Goal: Task Accomplishment & Management: Manage account settings

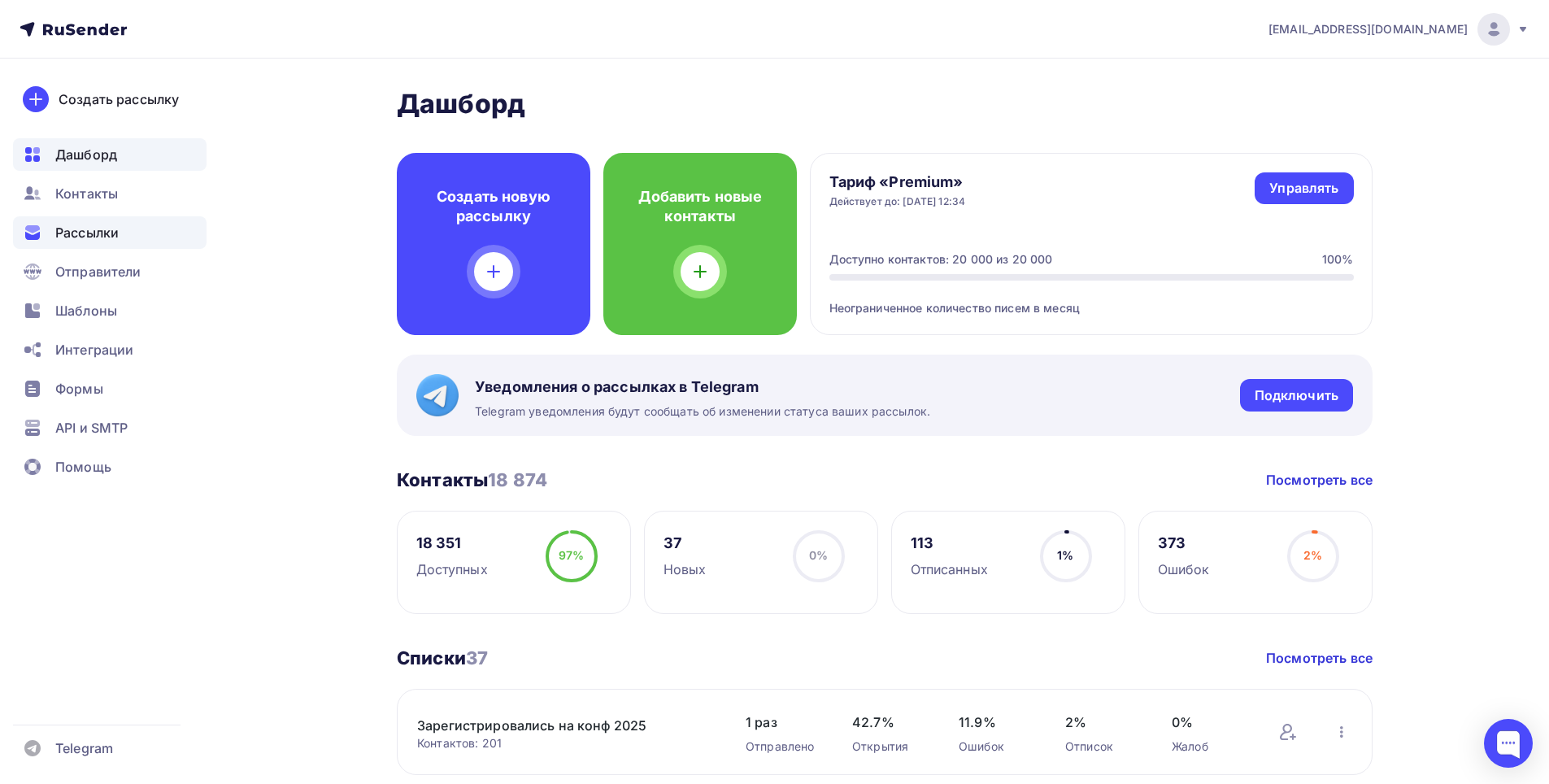
click at [106, 231] on span "Рассылки" at bounding box center [87, 232] width 63 height 20
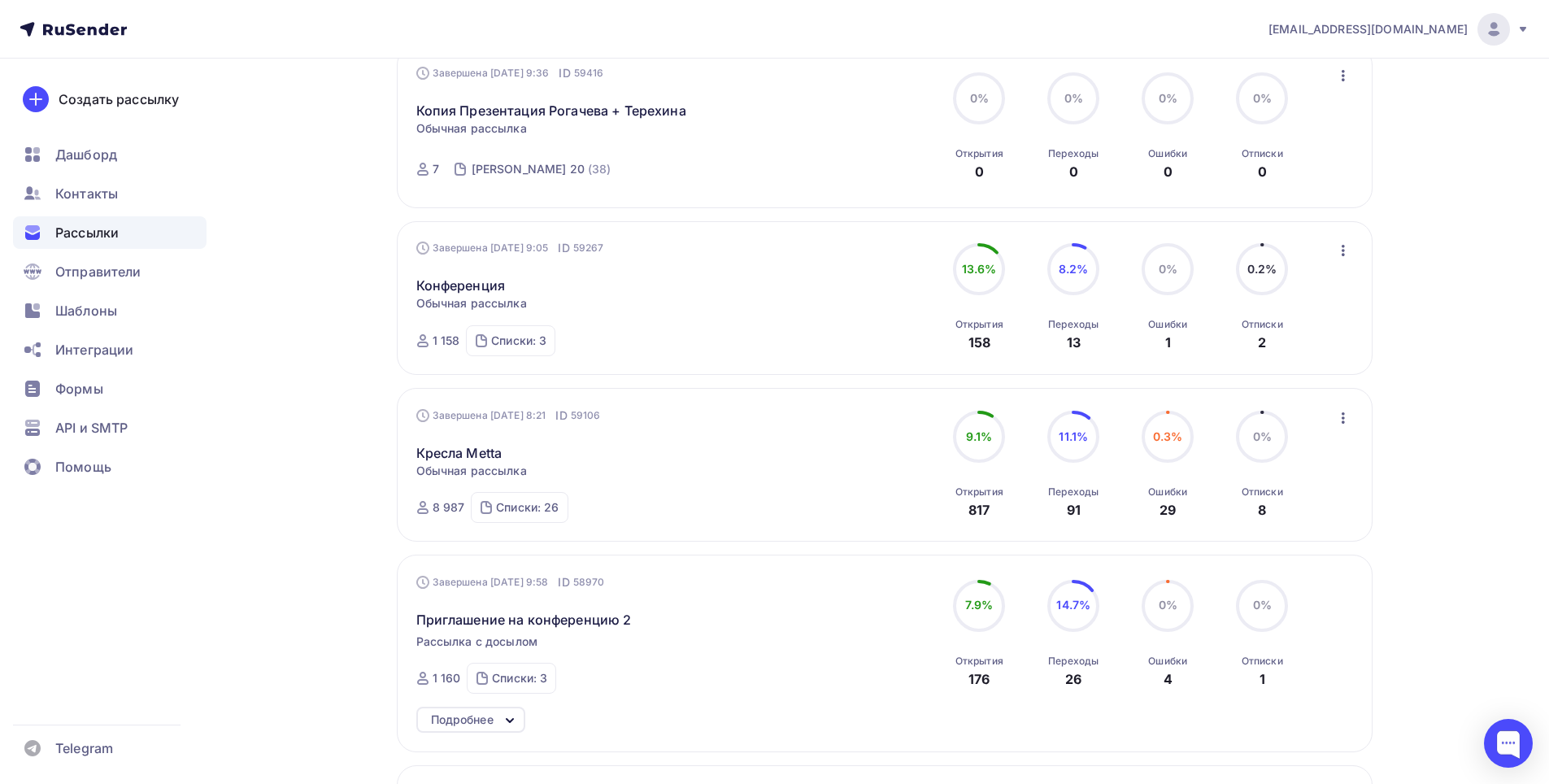
scroll to position [1219, 0]
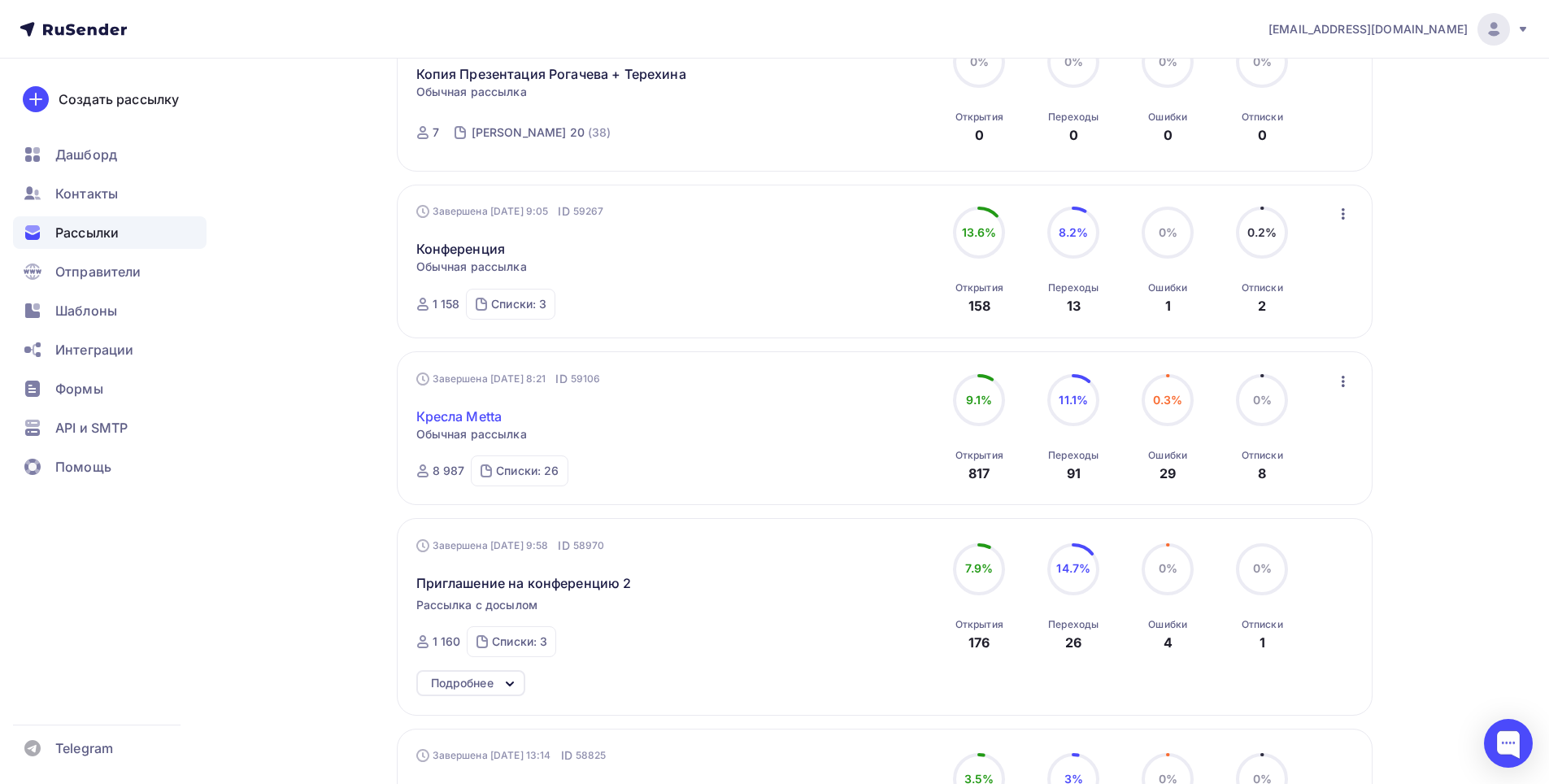
click at [486, 416] on link "Кресла Metta" at bounding box center [459, 416] width 86 height 20
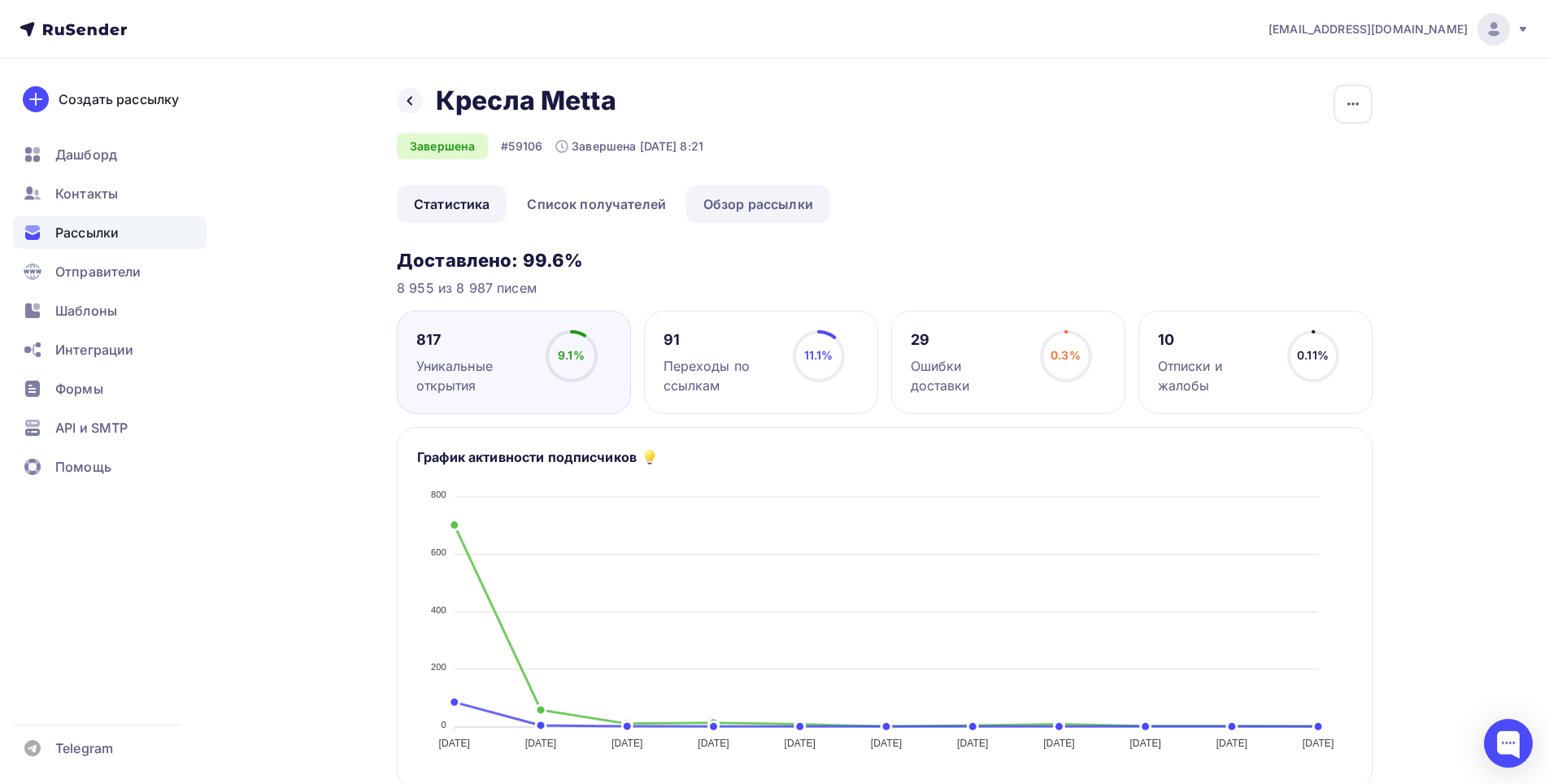
click at [738, 197] on link "Обзор рассылки" at bounding box center [758, 204] width 144 height 38
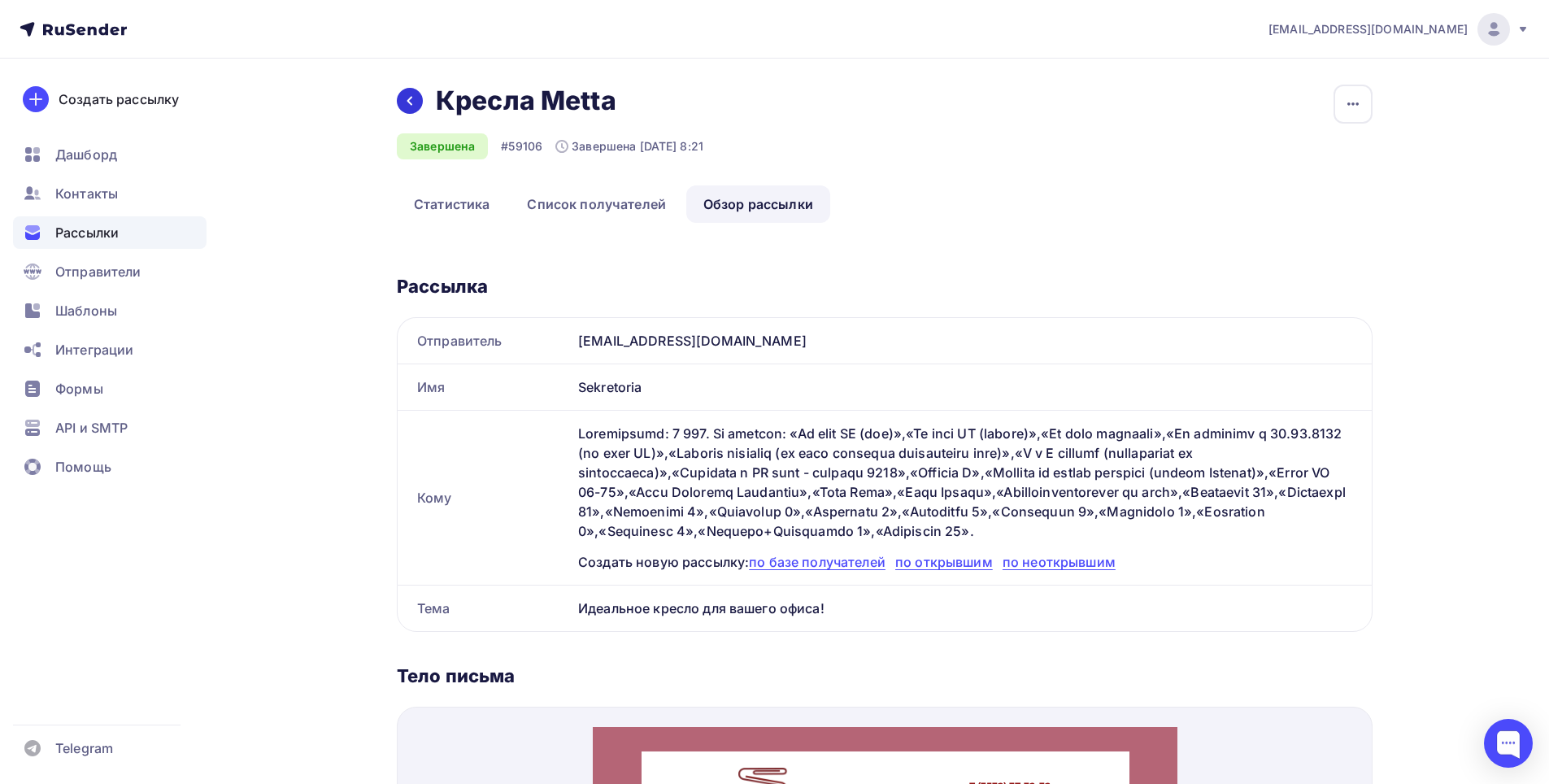
click at [418, 103] on div at bounding box center [410, 101] width 26 height 26
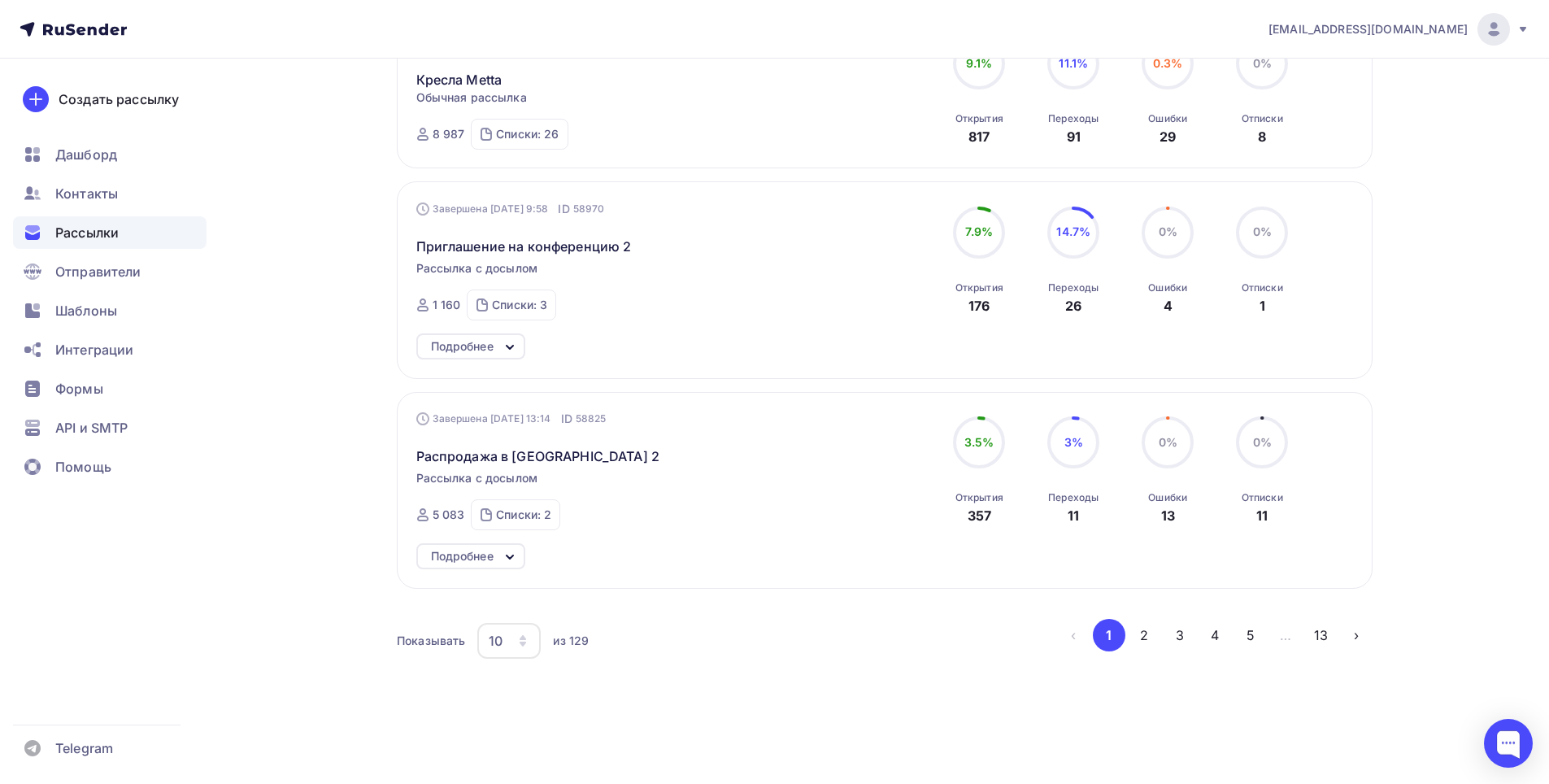
scroll to position [1557, 0]
click at [1146, 633] on button "2" at bounding box center [1145, 634] width 32 height 32
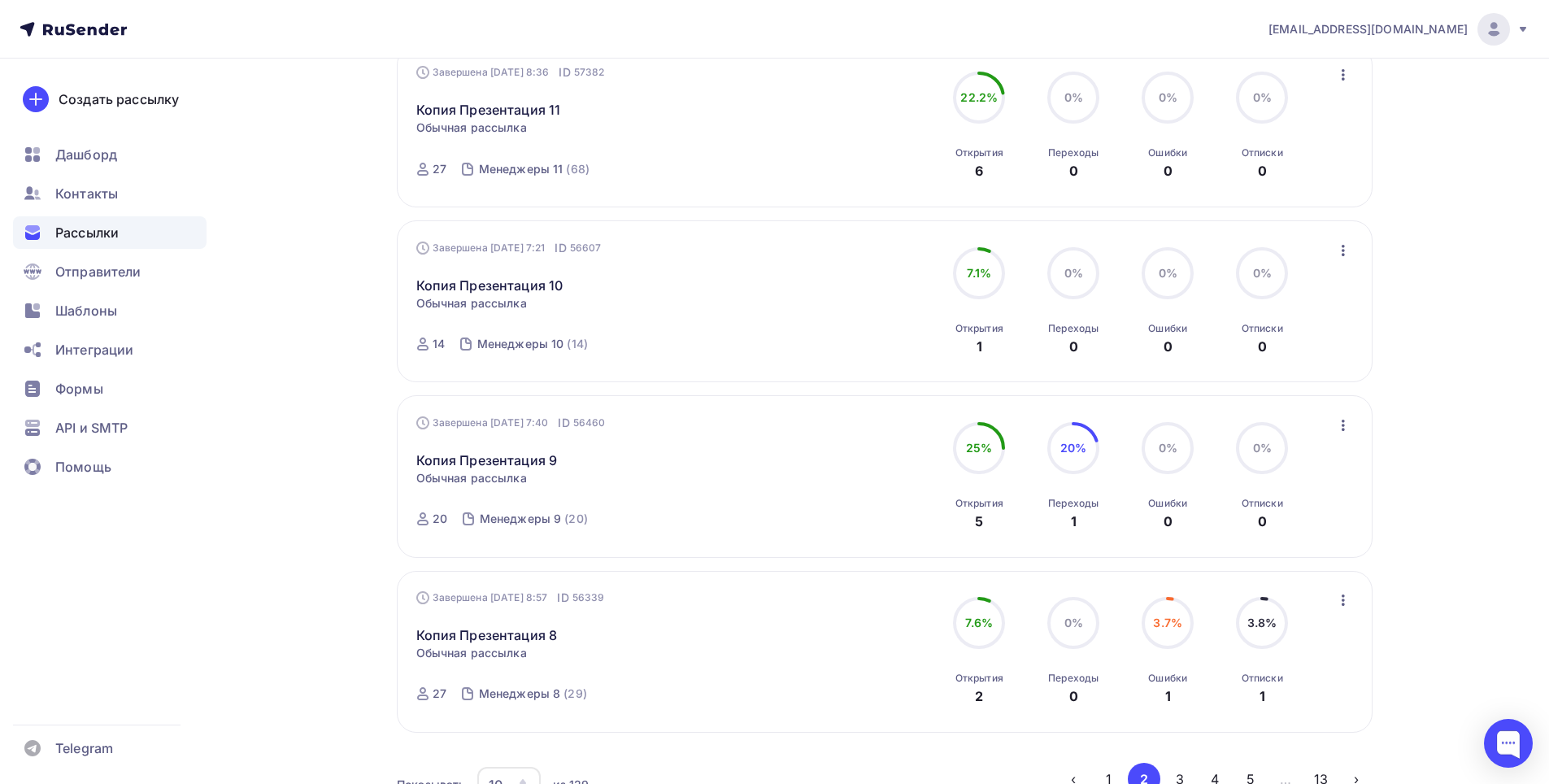
scroll to position [1525, 0]
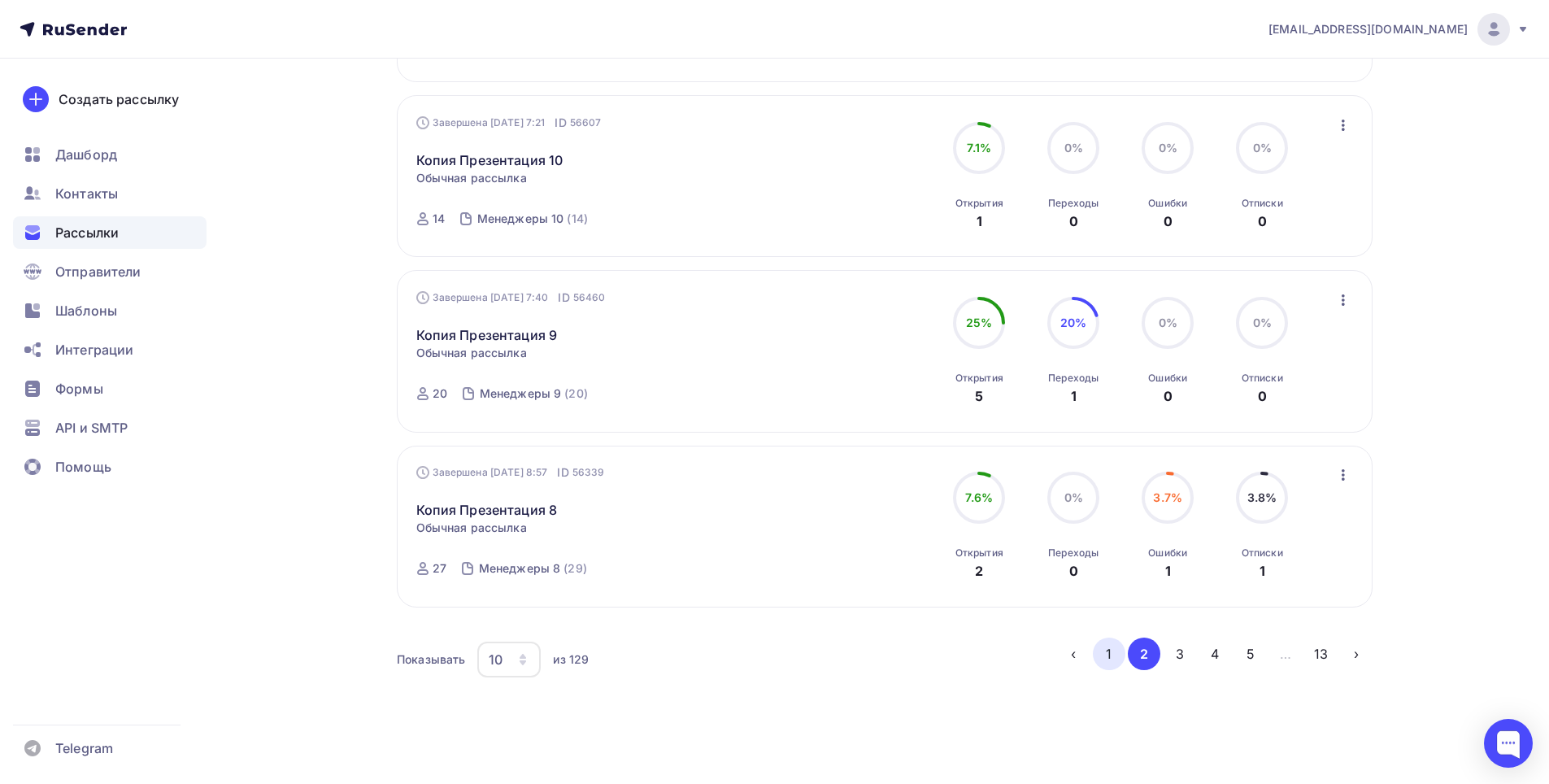
click at [1107, 638] on button "1" at bounding box center [1110, 654] width 32 height 32
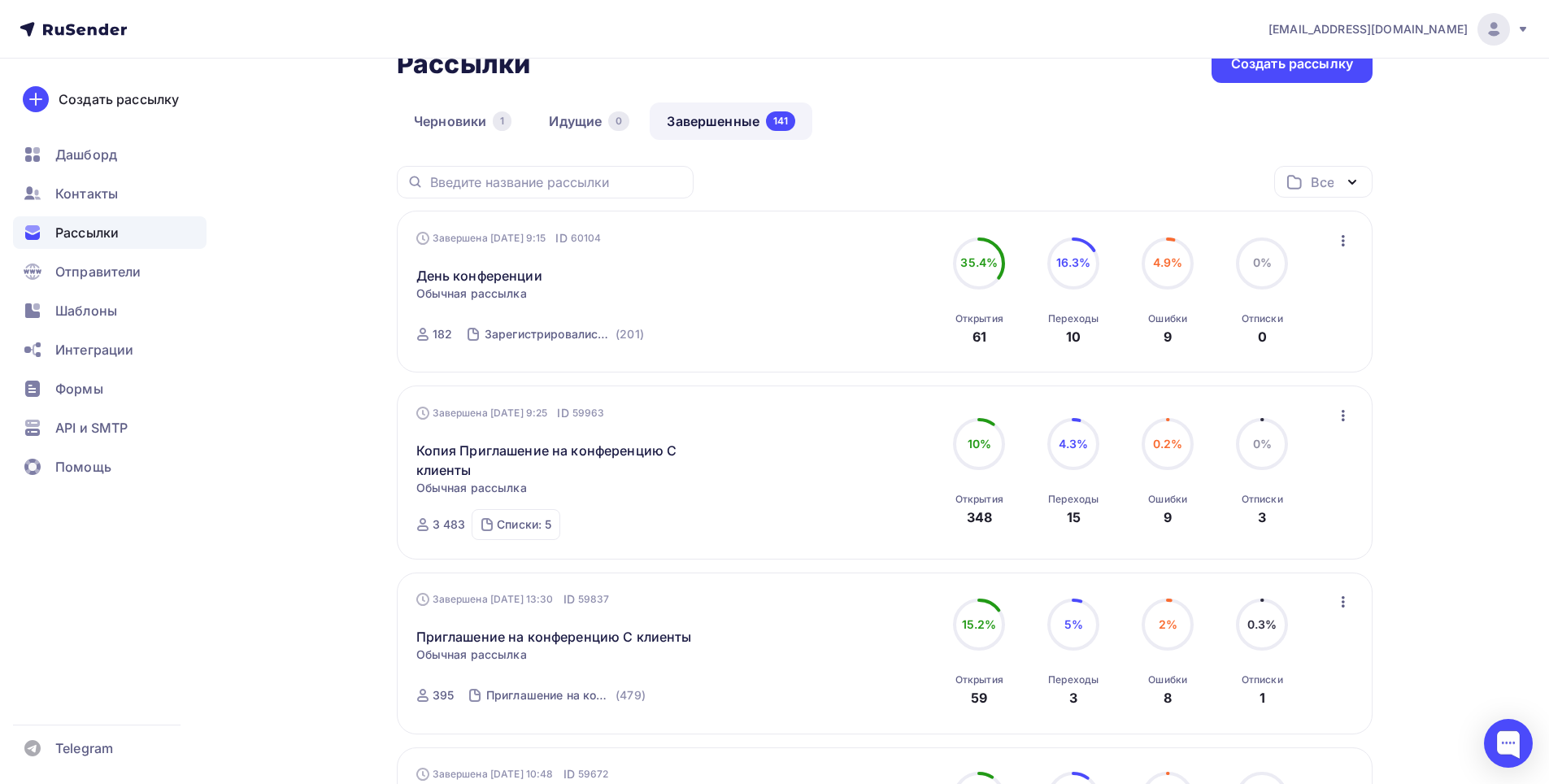
scroll to position [0, 0]
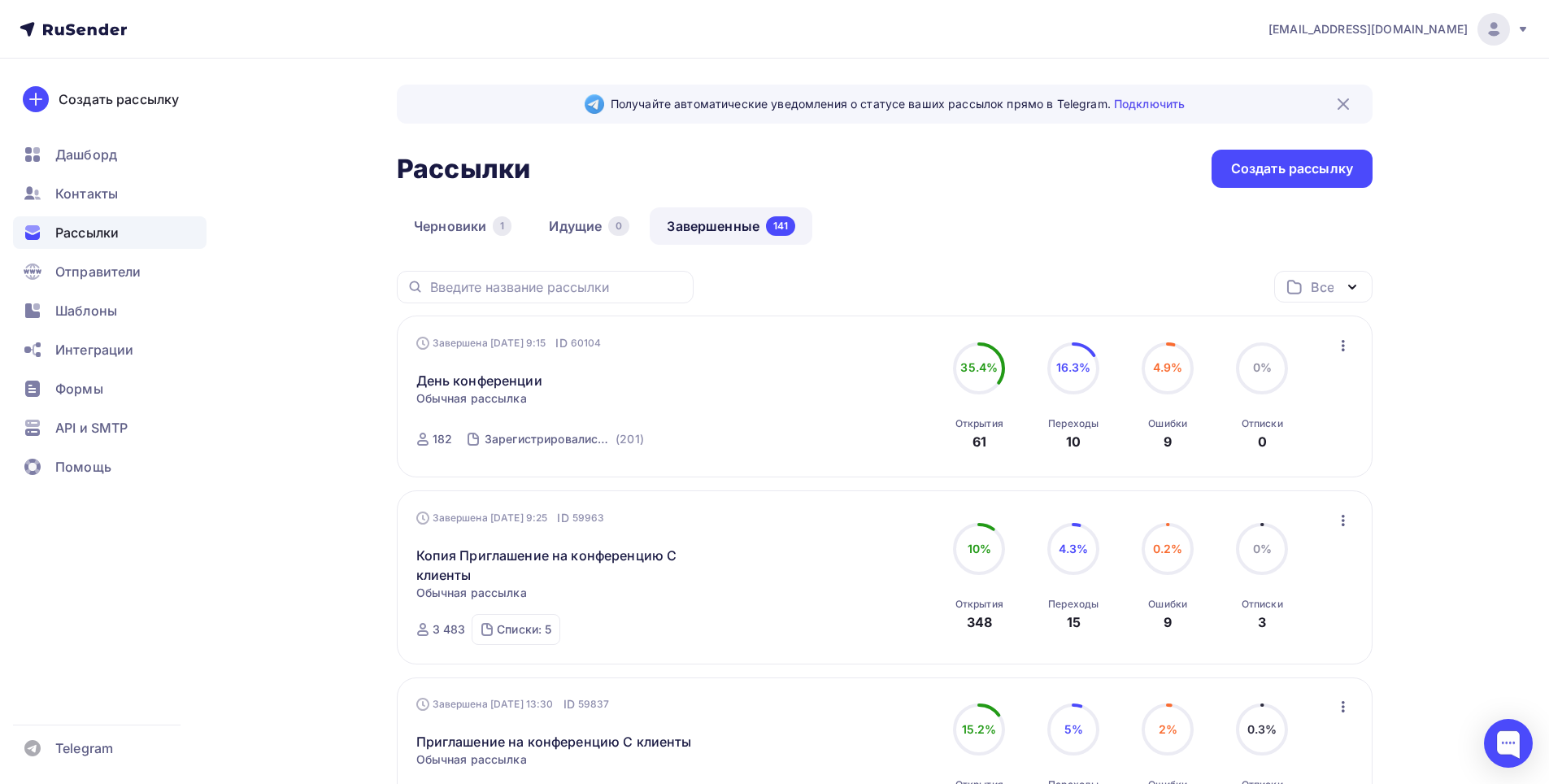
click at [1522, 29] on icon at bounding box center [1523, 28] width 7 height 5
click at [1316, 108] on span "[DEMOGRAPHIC_DATA]" at bounding box center [1360, 104] width 148 height 20
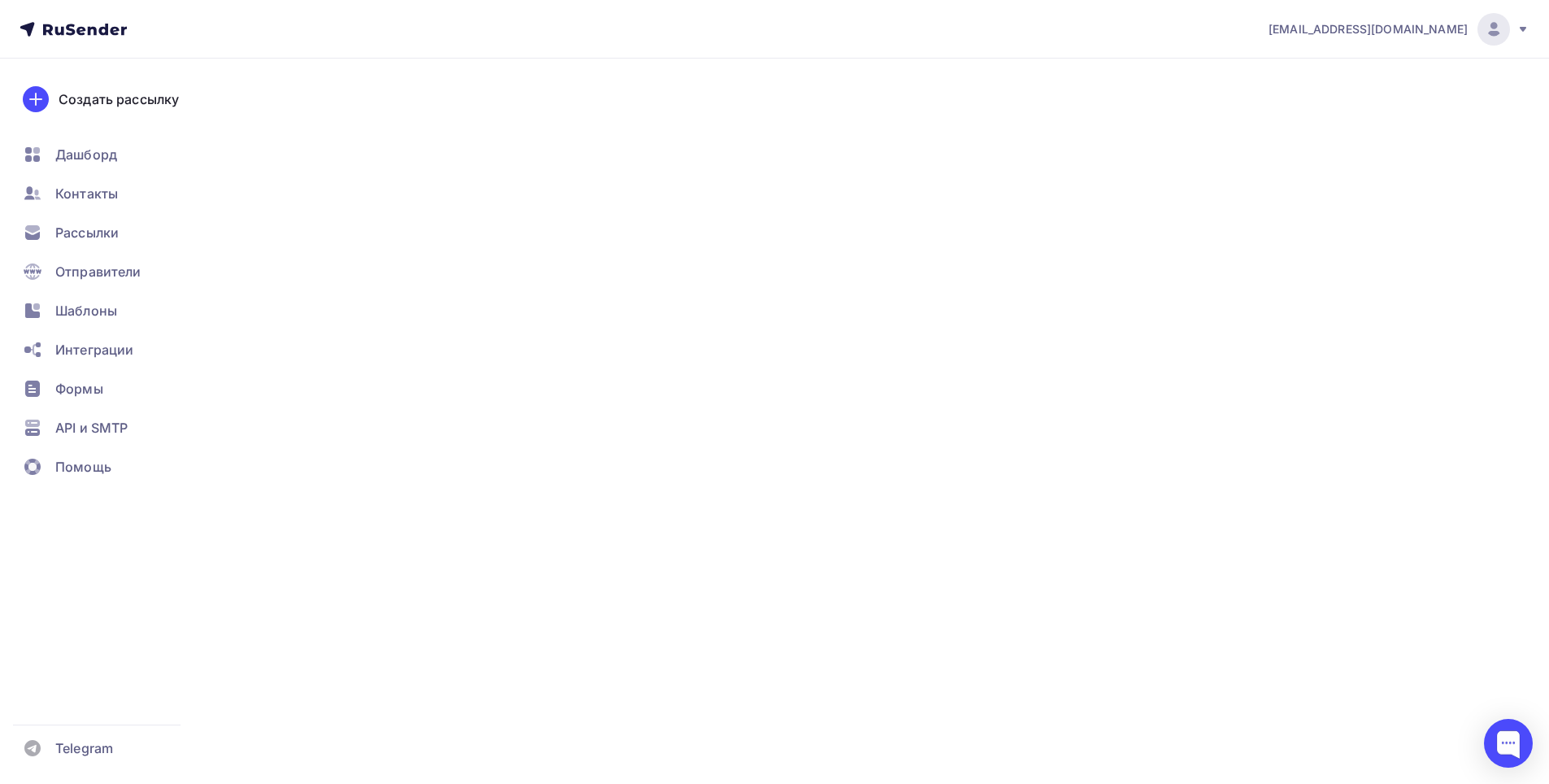
type input "500"
type input "100"
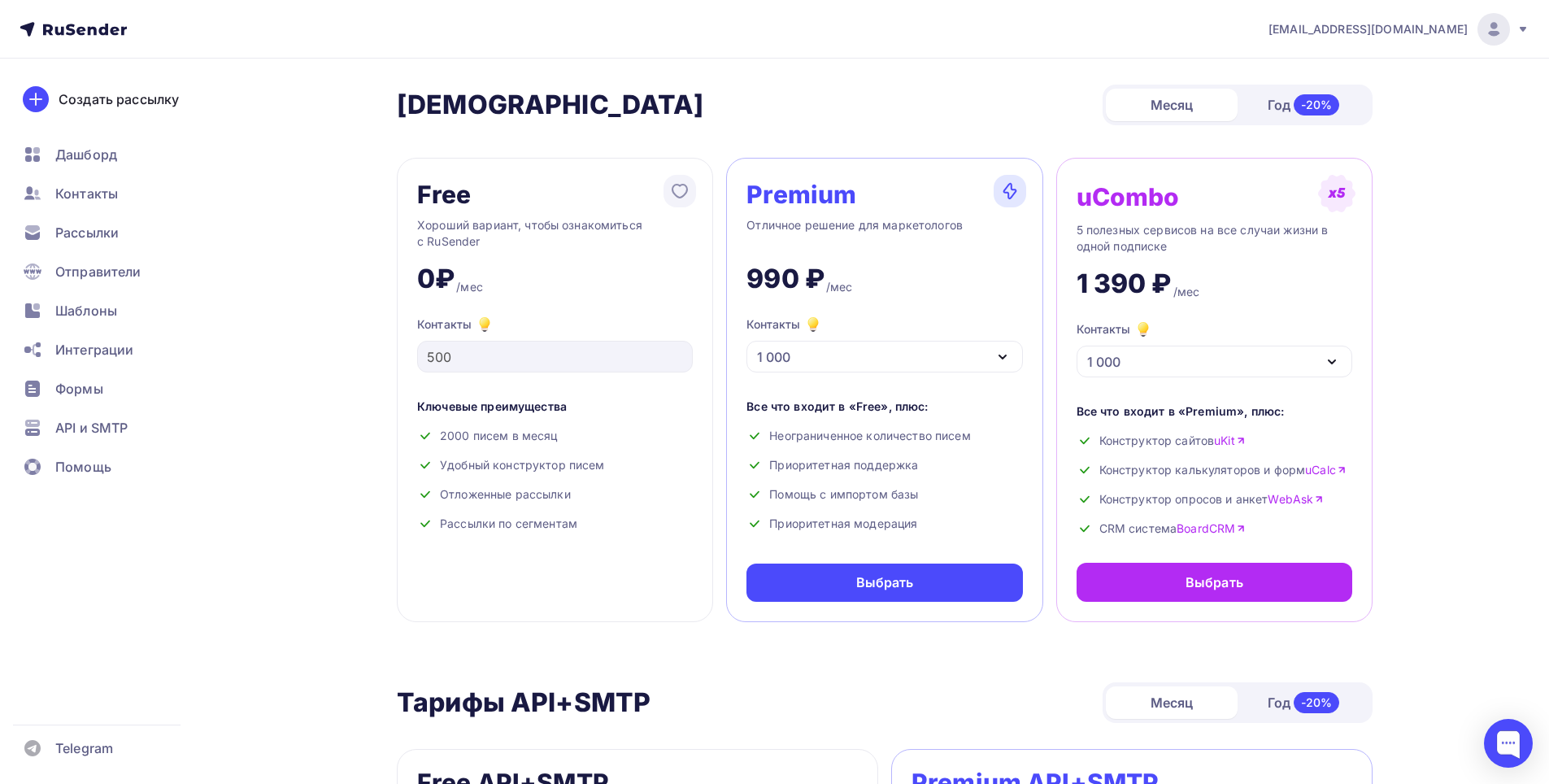
click at [1519, 30] on icon at bounding box center [1523, 29] width 13 height 13
click at [1337, 68] on span "Аккаунт" at bounding box center [1313, 71] width 54 height 20
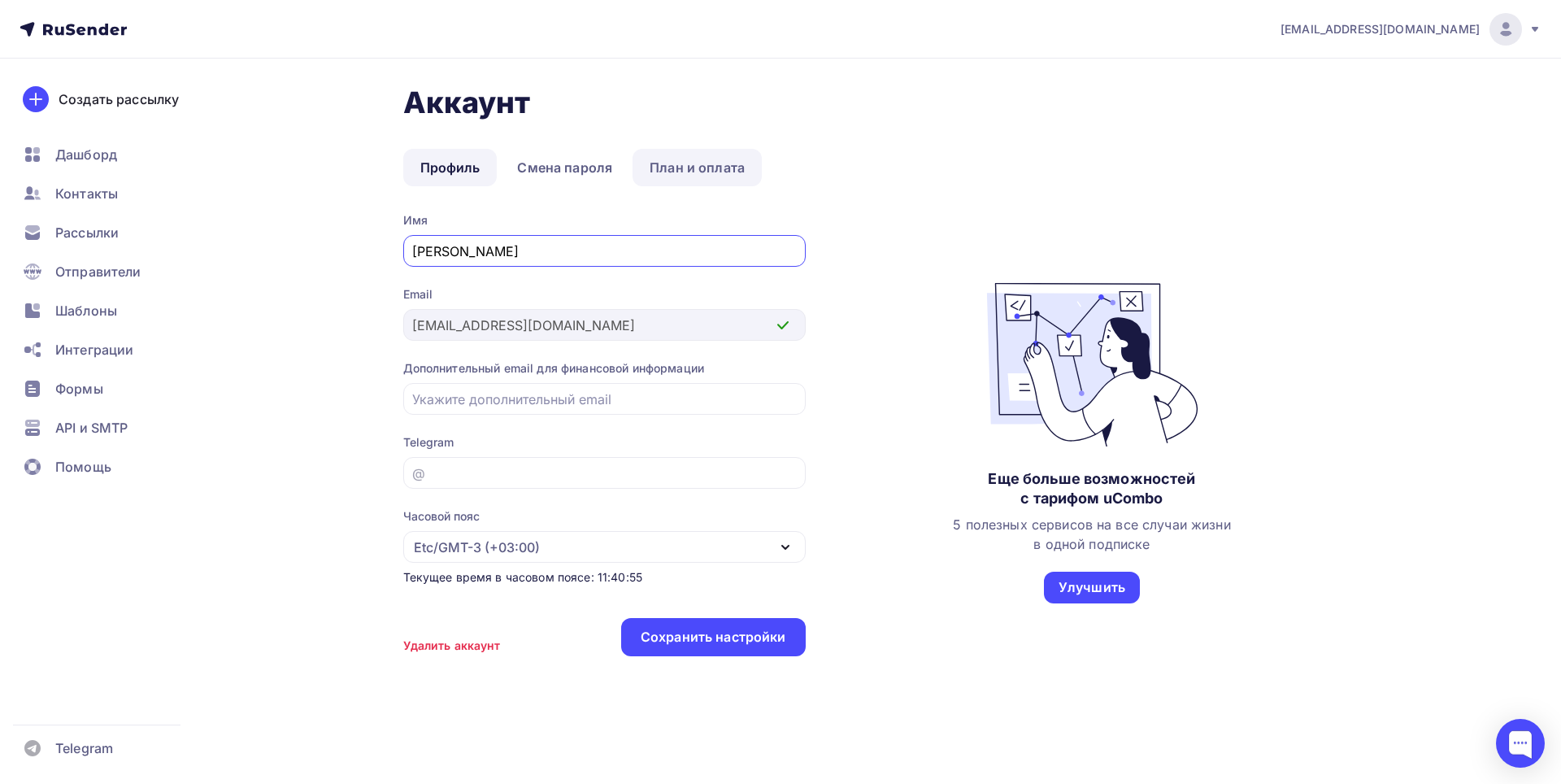
click at [673, 170] on link "План и оплата" at bounding box center [697, 167] width 129 height 38
